Goal: Check status: Check status

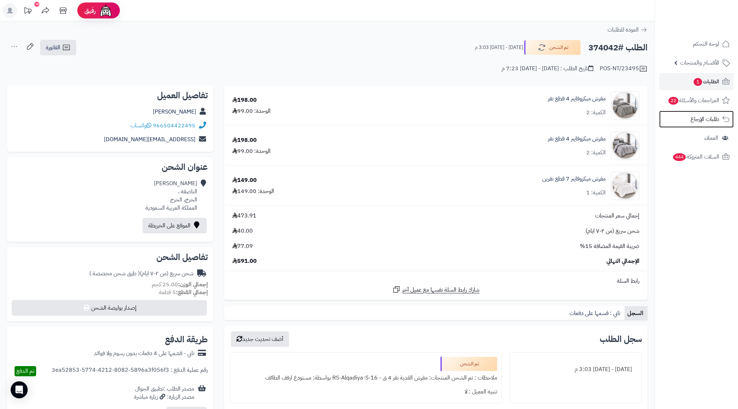
click at [711, 124] on link "طلبات الإرجاع" at bounding box center [696, 119] width 74 height 17
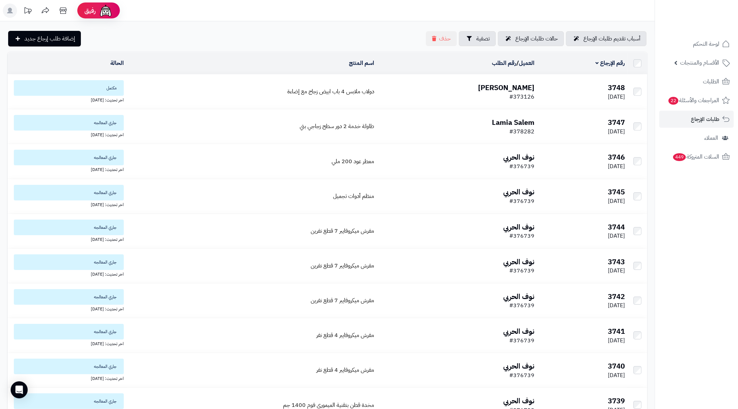
click at [486, 95] on td "[PERSON_NAME] #373126" at bounding box center [457, 91] width 160 height 34
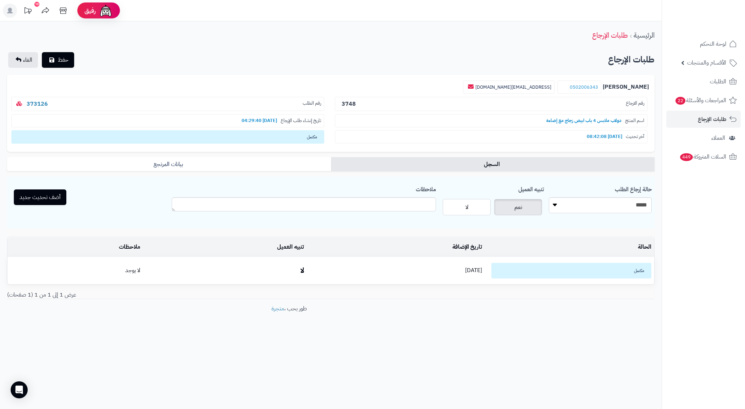
click at [80, 108] on p "رقم الطلب 373126" at bounding box center [167, 104] width 313 height 15
copy link "373126"
